Goal: Information Seeking & Learning: Compare options

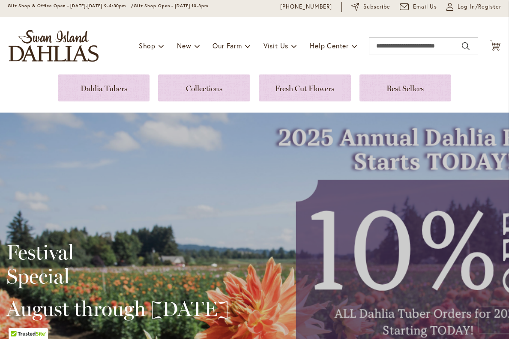
scroll to position [33, 0]
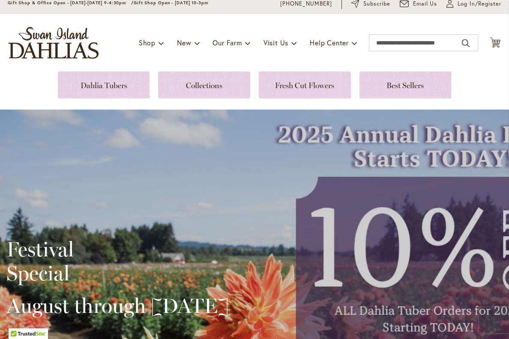
click at [130, 86] on link at bounding box center [104, 84] width 92 height 27
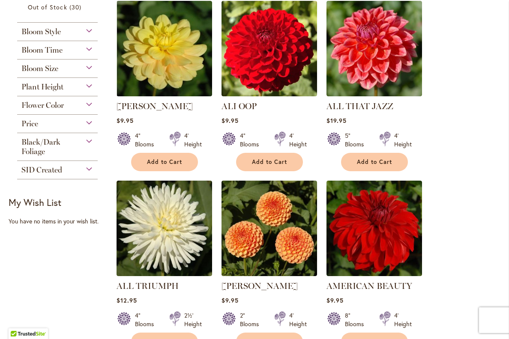
scroll to position [343, 0]
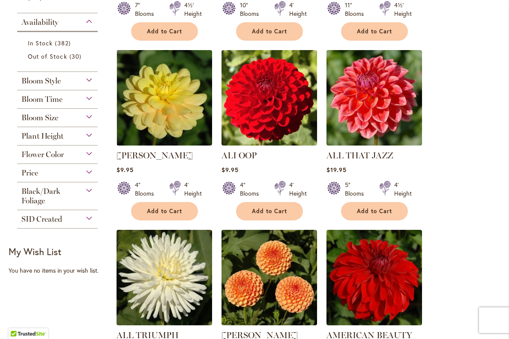
click at [409, 114] on img at bounding box center [373, 97] width 95 height 95
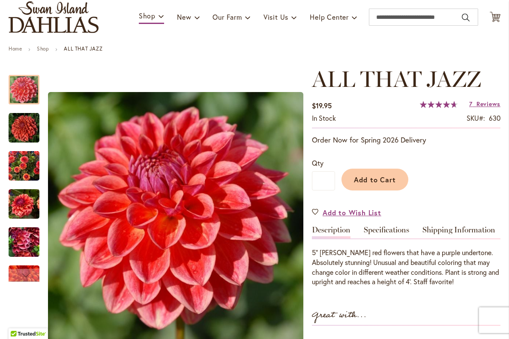
scroll to position [60, 0]
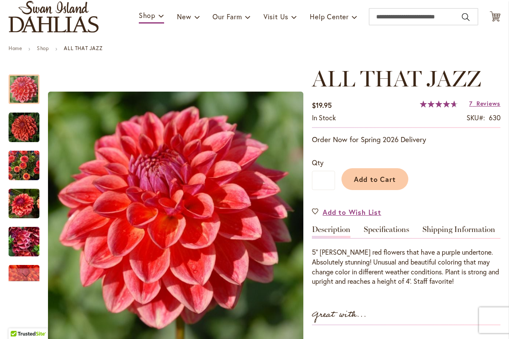
click at [29, 128] on img "ALL THAT JAZZ" at bounding box center [24, 127] width 31 height 31
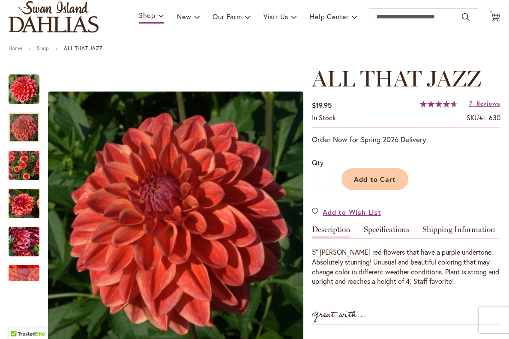
click at [26, 171] on img "ALL THAT JAZZ" at bounding box center [24, 165] width 31 height 41
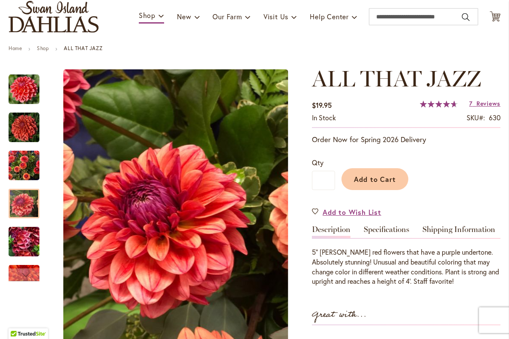
click at [28, 207] on img "ALL THAT JAZZ" at bounding box center [24, 203] width 31 height 41
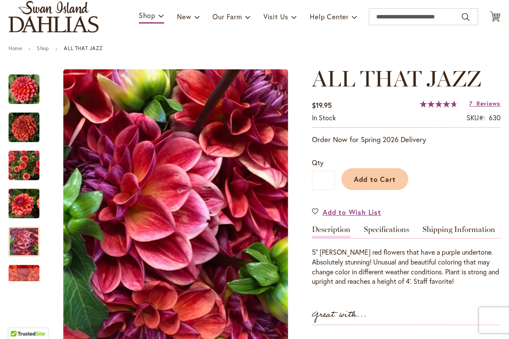
click at [27, 245] on img "ALL THAT JAZZ" at bounding box center [24, 241] width 31 height 41
click at [31, 273] on div "Next" at bounding box center [24, 274] width 31 height 13
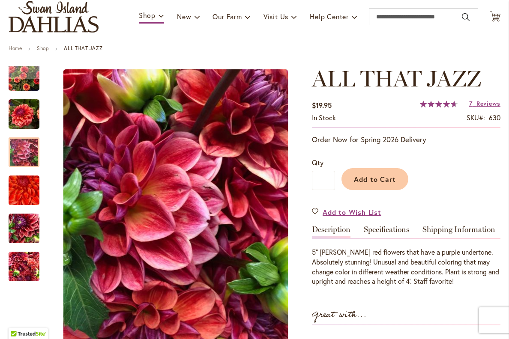
click at [30, 191] on img "ALL THAT JAZZ" at bounding box center [24, 190] width 62 height 55
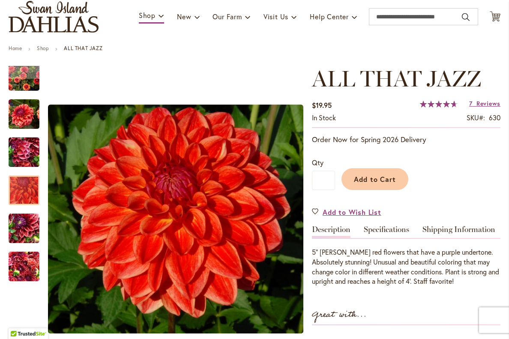
click at [26, 228] on img "ALL THAT JAZZ" at bounding box center [24, 228] width 31 height 41
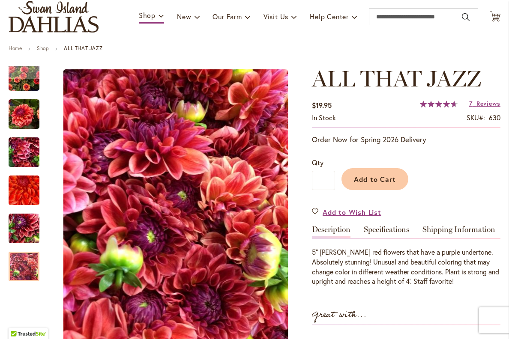
click at [39, 265] on img "ALL THAT JAZZ" at bounding box center [24, 266] width 31 height 41
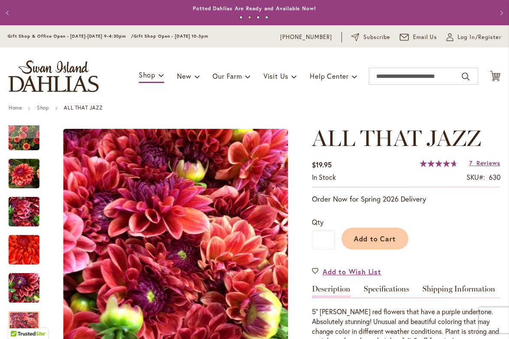
scroll to position [0, 0]
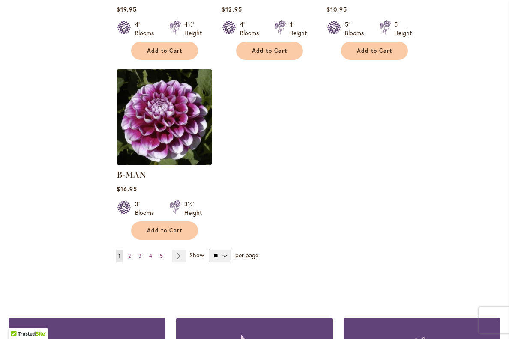
scroll to position [1055, 0]
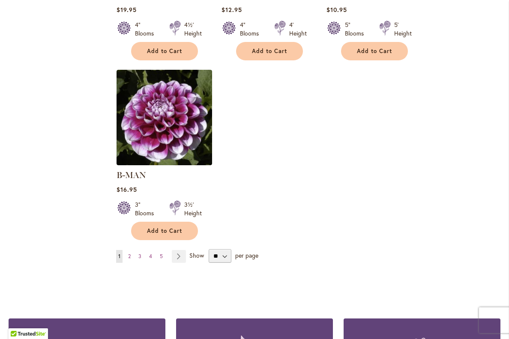
click at [132, 250] on link "Page 2" at bounding box center [129, 256] width 7 height 13
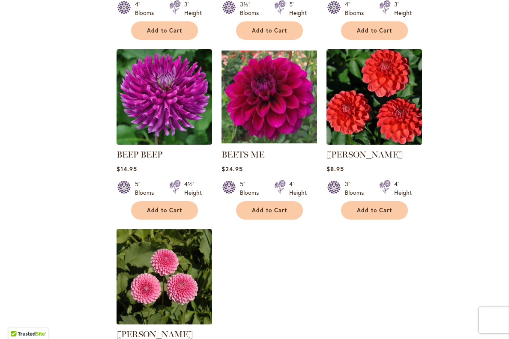
scroll to position [916, 0]
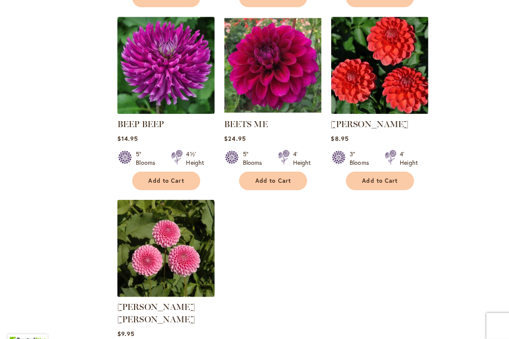
click at [253, 118] on link "BEETS ME" at bounding box center [242, 122] width 43 height 10
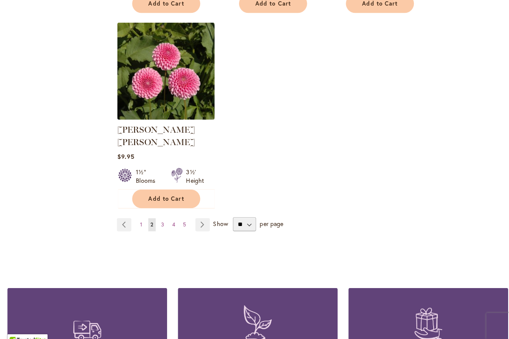
scroll to position [1096, 0]
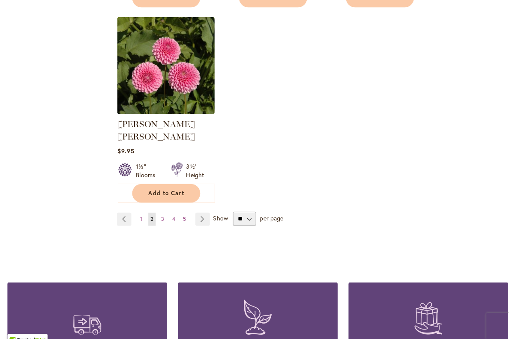
click at [162, 209] on link "Page 3" at bounding box center [161, 215] width 7 height 13
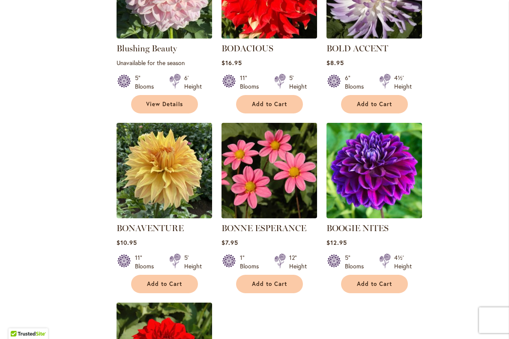
scroll to position [849, 0]
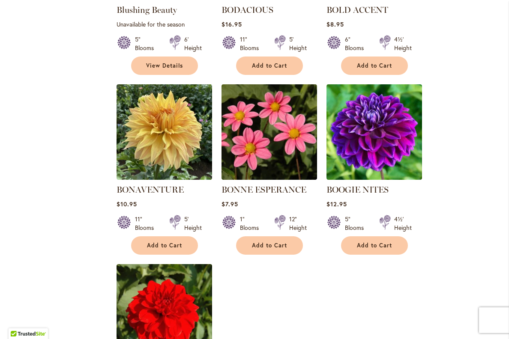
click at [164, 188] on link "BONAVENTURE" at bounding box center [149, 190] width 67 height 10
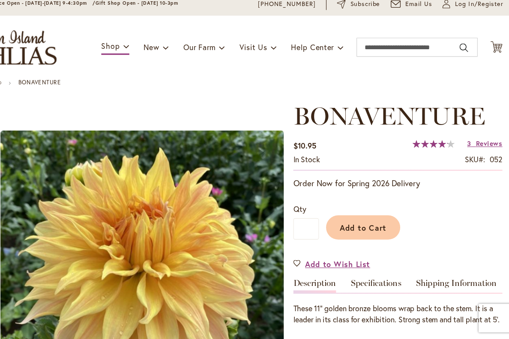
scroll to position [17, 0]
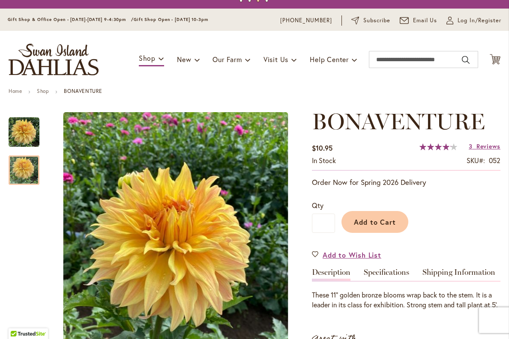
click at [28, 173] on img "Bonaventure" at bounding box center [24, 170] width 31 height 41
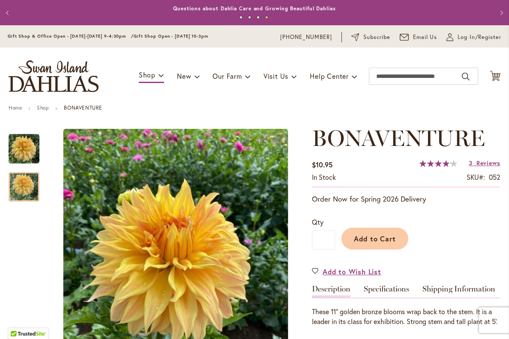
scroll to position [0, 0]
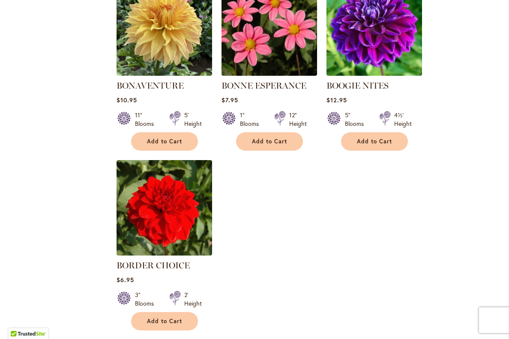
scroll to position [1092, 0]
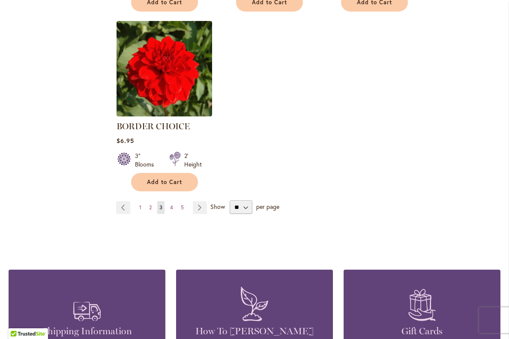
click at [203, 206] on link "Page Next" at bounding box center [200, 207] width 14 height 13
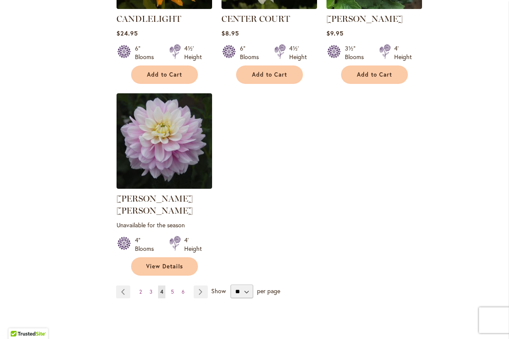
scroll to position [1035, 0]
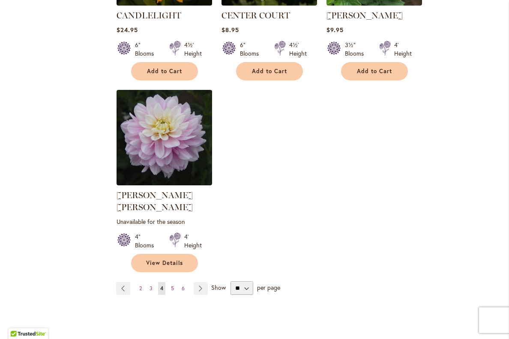
click at [176, 282] on link "Page 5" at bounding box center [172, 288] width 7 height 13
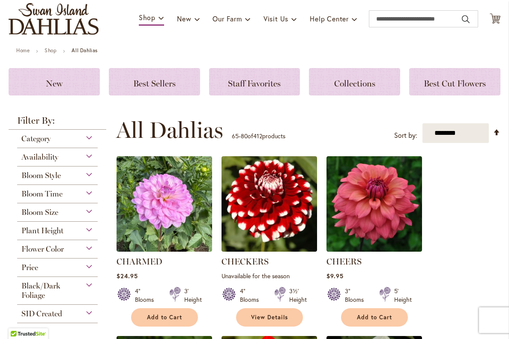
scroll to position [157, 0]
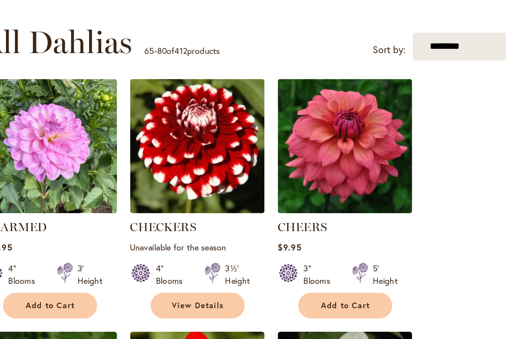
click at [326, 164] on link "CHEERS" at bounding box center [343, 162] width 35 height 10
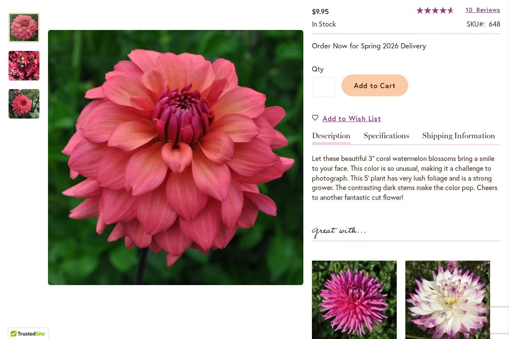
scroll to position [153, 0]
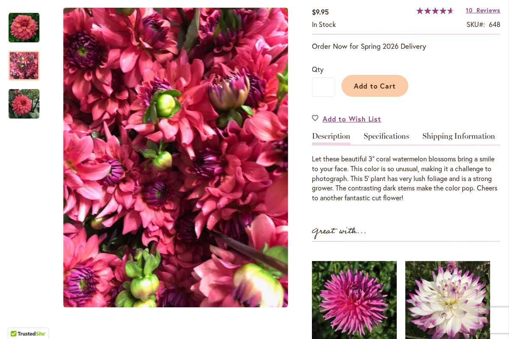
click at [29, 69] on img "CHEERS" at bounding box center [24, 65] width 31 height 41
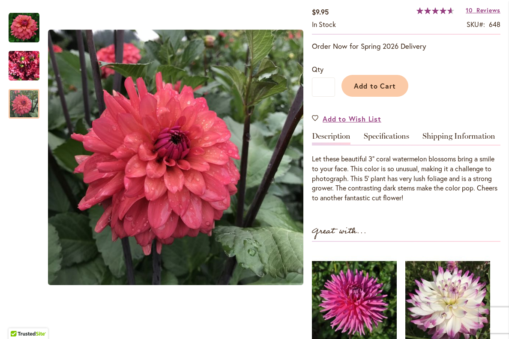
click at [24, 111] on img "CHEERS" at bounding box center [24, 104] width 31 height 31
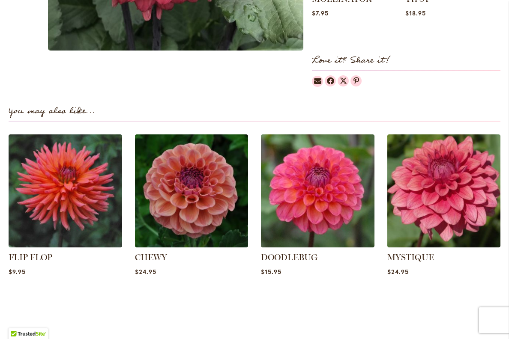
scroll to position [521, 0]
click at [433, 255] on link "MYSTIQUE" at bounding box center [410, 257] width 47 height 10
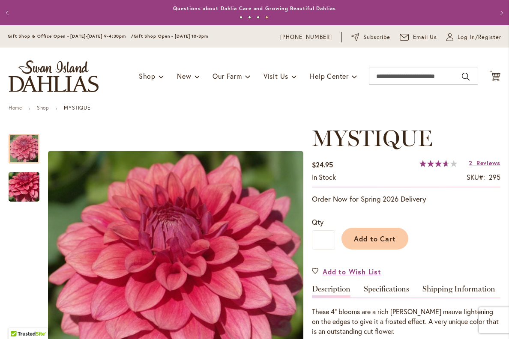
scroll to position [0, 0]
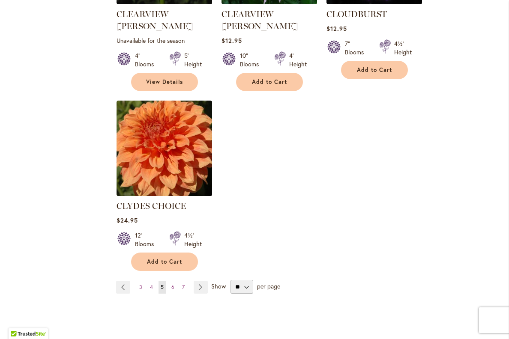
scroll to position [1038, 0]
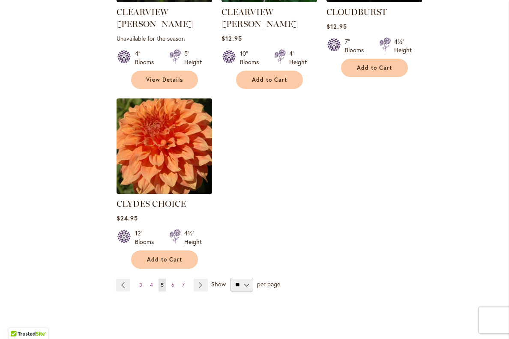
click at [203, 279] on link "Page Next" at bounding box center [201, 285] width 14 height 13
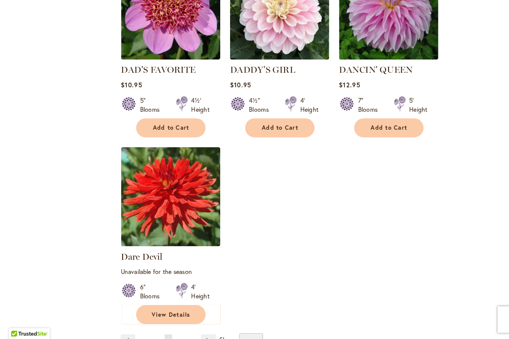
scroll to position [1040, 0]
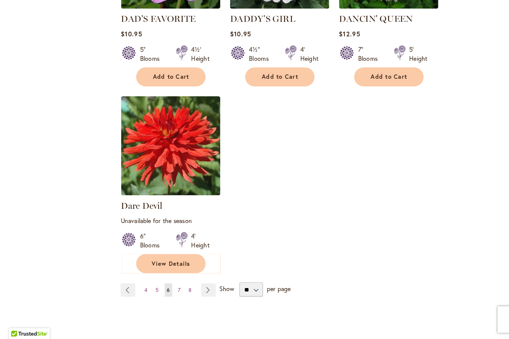
click at [203, 286] on link "Page Next" at bounding box center [201, 292] width 14 height 13
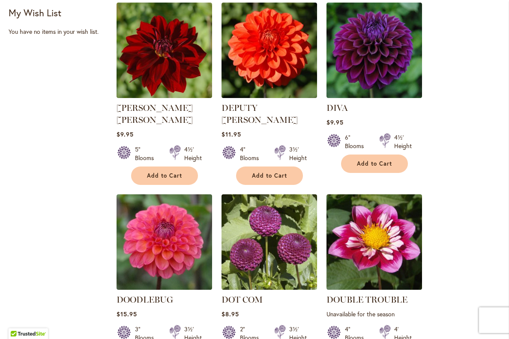
scroll to position [390, 0]
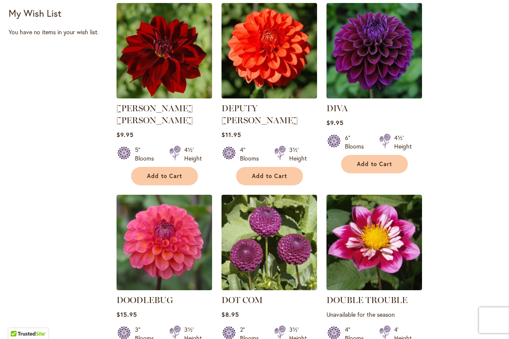
click at [346, 107] on link "DIVA" at bounding box center [336, 108] width 21 height 10
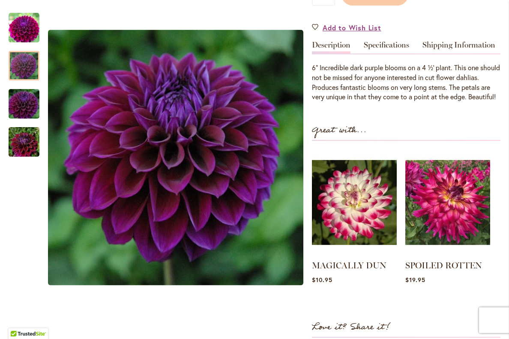
scroll to position [245, 0]
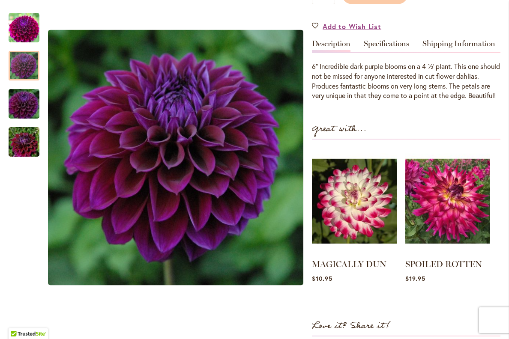
click at [28, 66] on div at bounding box center [24, 66] width 31 height 30
click at [27, 80] on div at bounding box center [24, 66] width 31 height 30
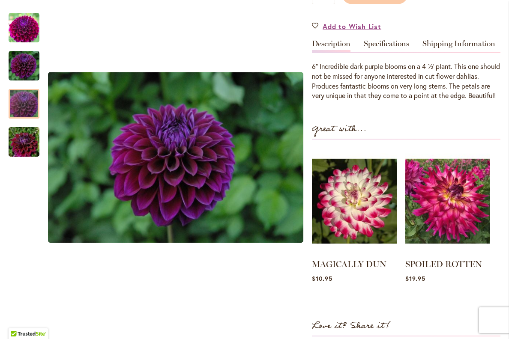
click at [25, 144] on img "Diva" at bounding box center [24, 142] width 62 height 41
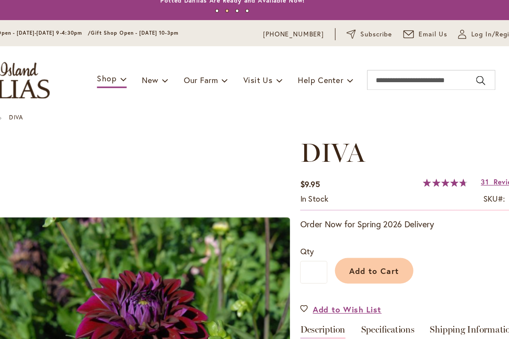
scroll to position [0, 0]
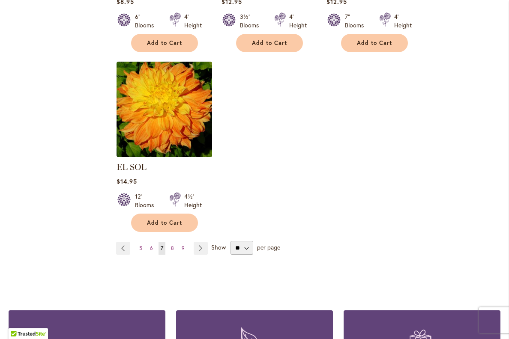
scroll to position [1108, 0]
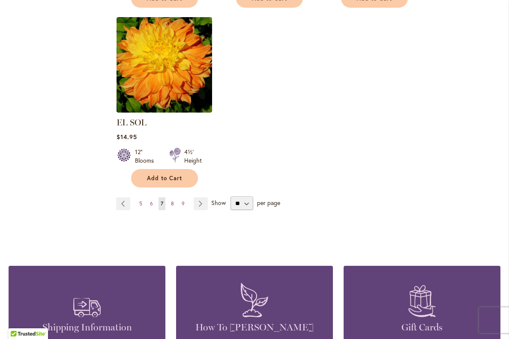
click at [201, 197] on link "Page Next" at bounding box center [201, 203] width 14 height 13
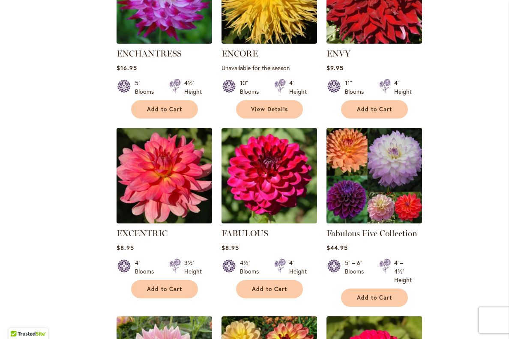
scroll to position [442, 0]
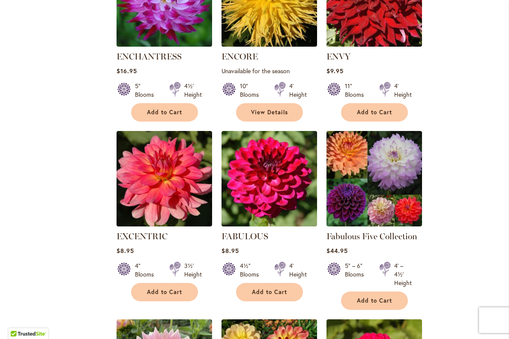
click at [157, 239] on link "EXCENTRIC" at bounding box center [141, 236] width 51 height 10
